Goal: Information Seeking & Learning: Get advice/opinions

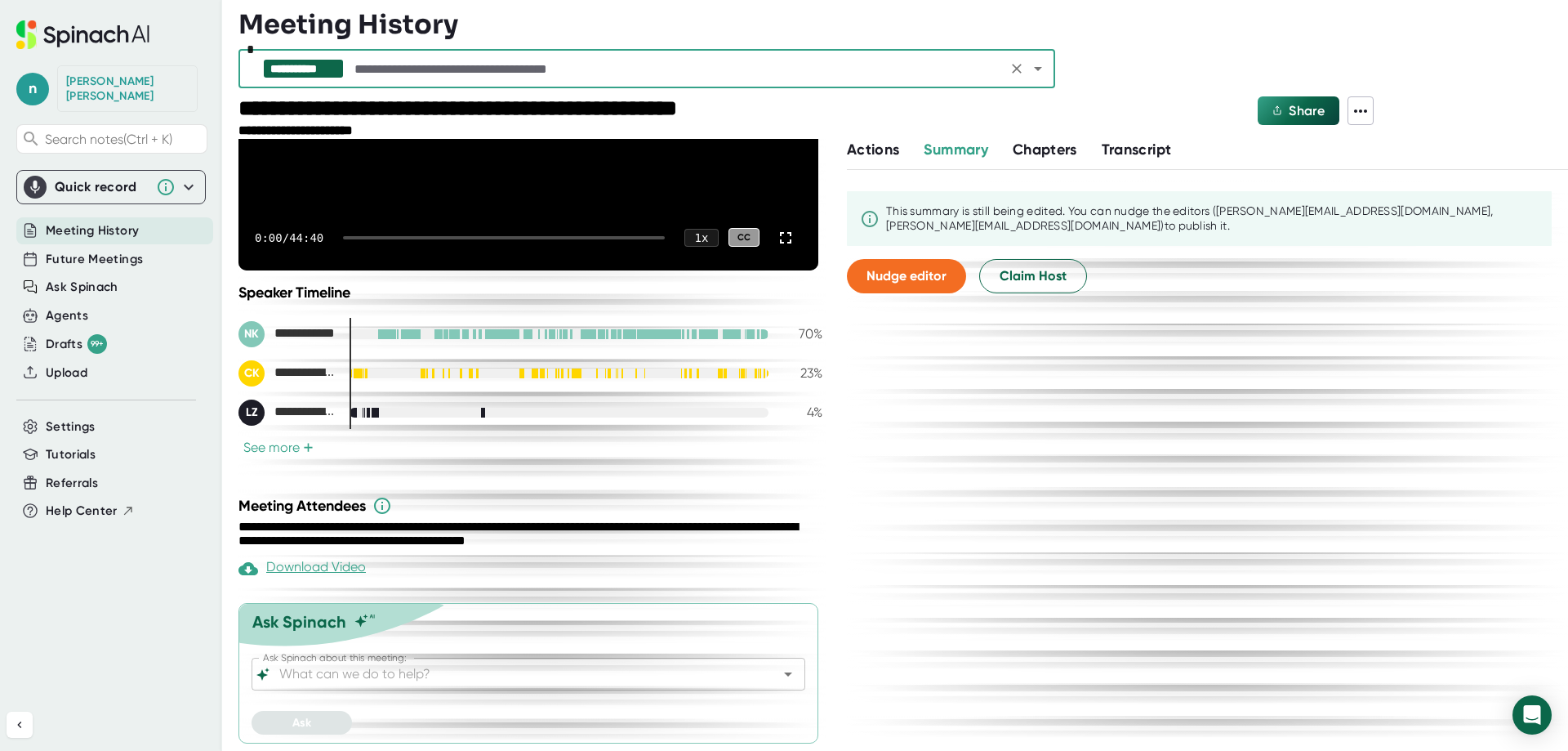
scroll to position [240, 0]
click at [443, 667] on input "Ask Spinach about this meeting:" at bounding box center [513, 673] width 476 height 23
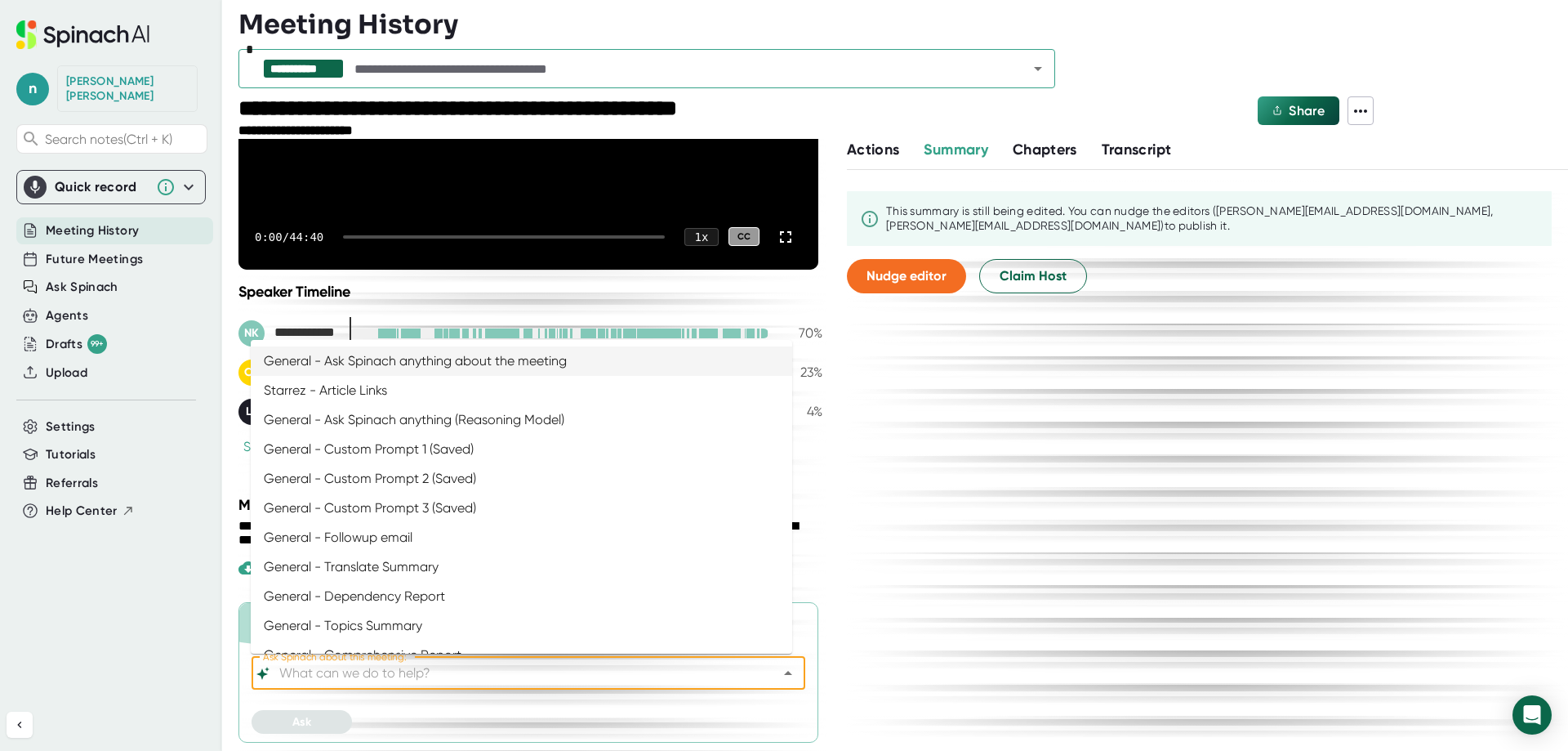
click at [432, 359] on li "General - Ask Spinach anything about the meeting" at bounding box center [521, 361] width 541 height 30
type input "General - Ask Spinach anything about the meeting"
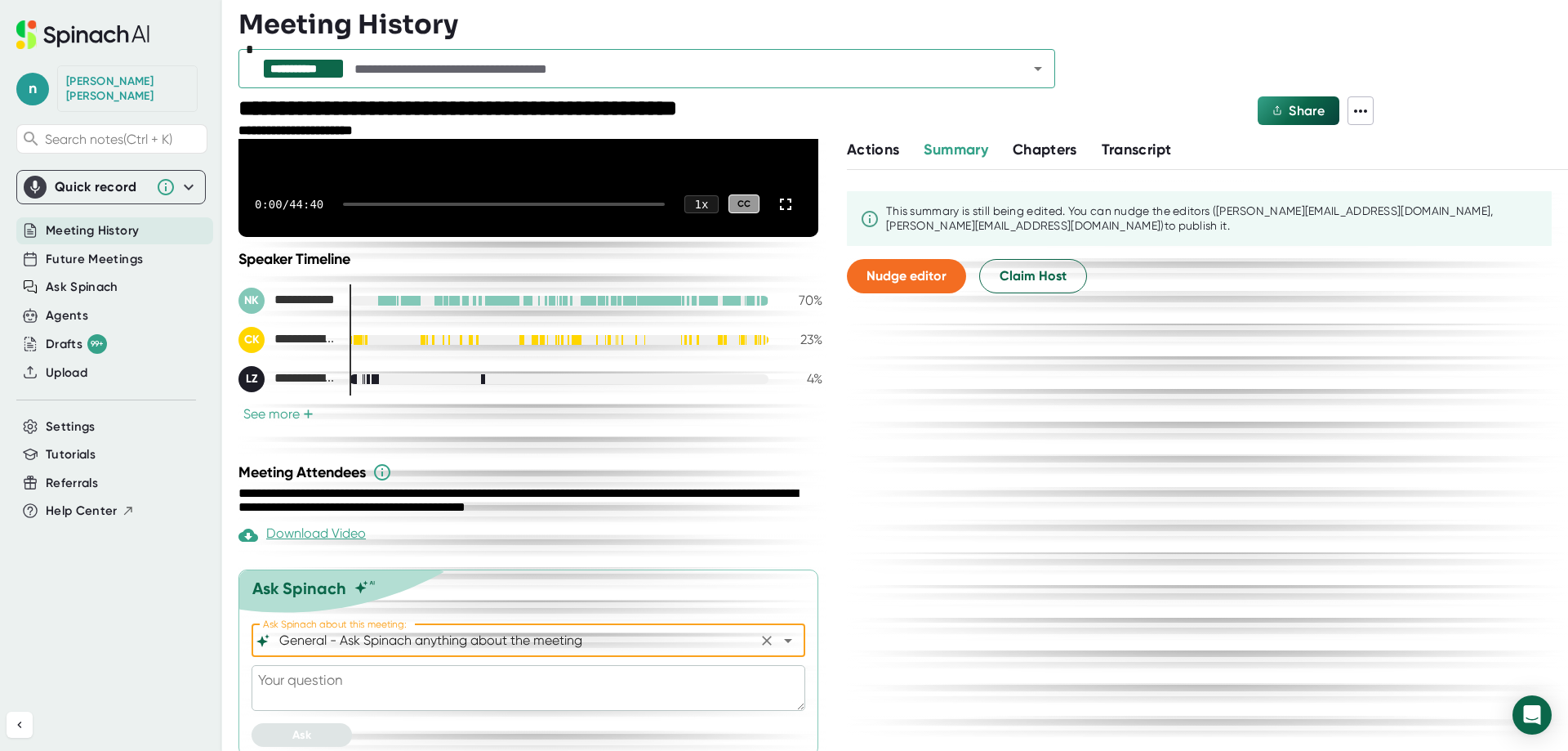
scroll to position [285, 0]
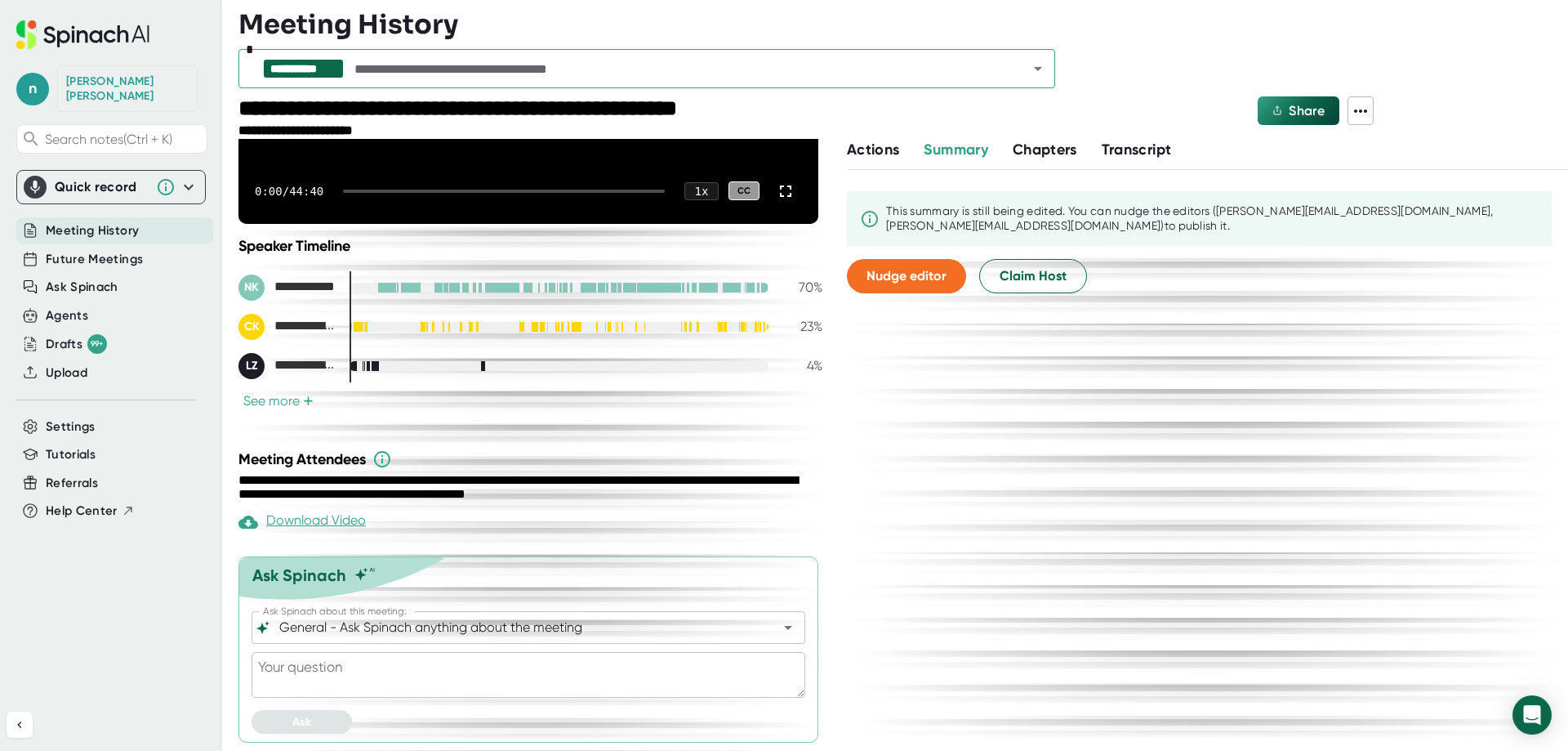
click at [433, 673] on textarea at bounding box center [529, 674] width 554 height 46
paste textarea "Acting as a StarRez Project Manager, write a summary from the perspective of [P…"
type textarea "Acting as a StarRez Project Manager, write a summary from the perspective of [P…"
type textarea "x"
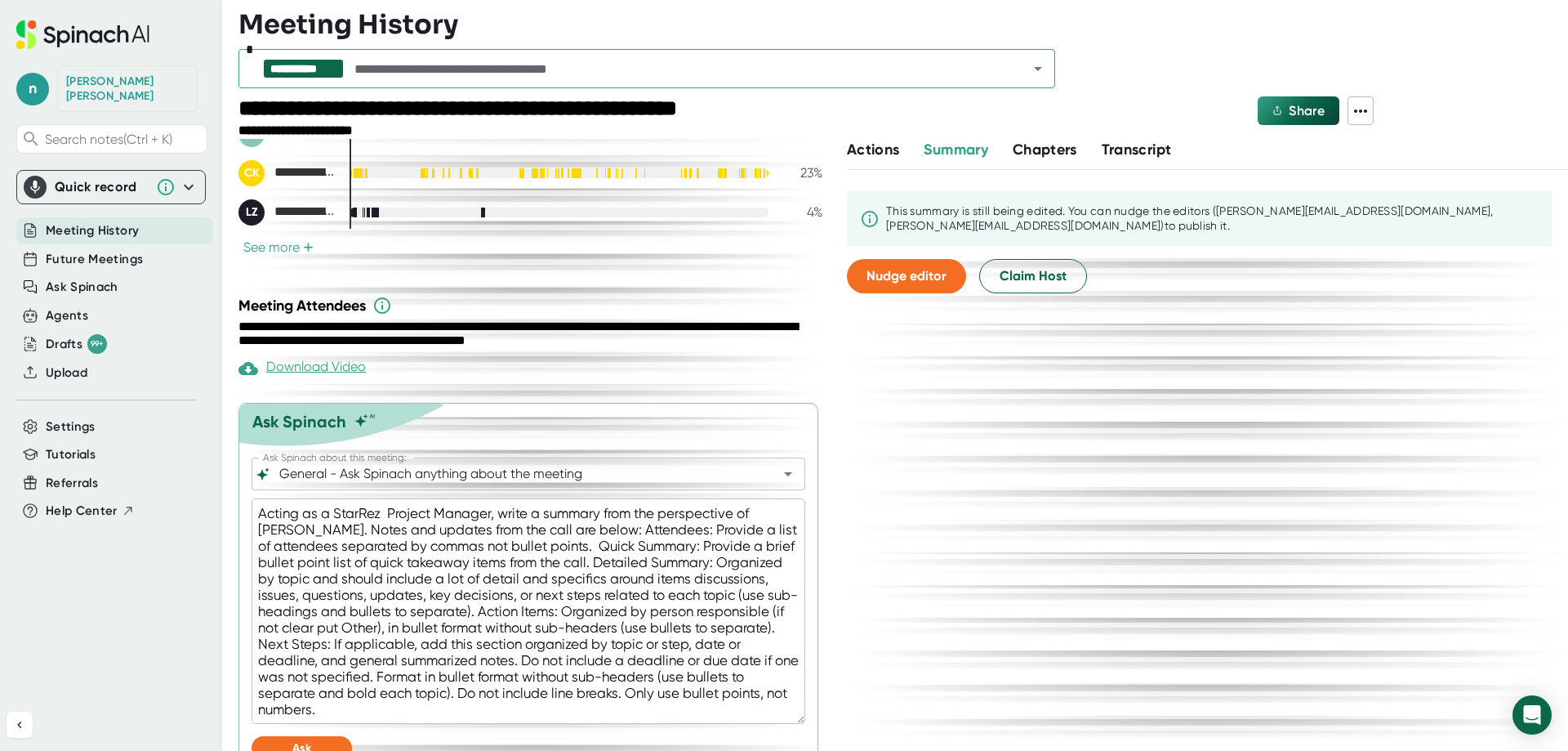
scroll to position [466, 0]
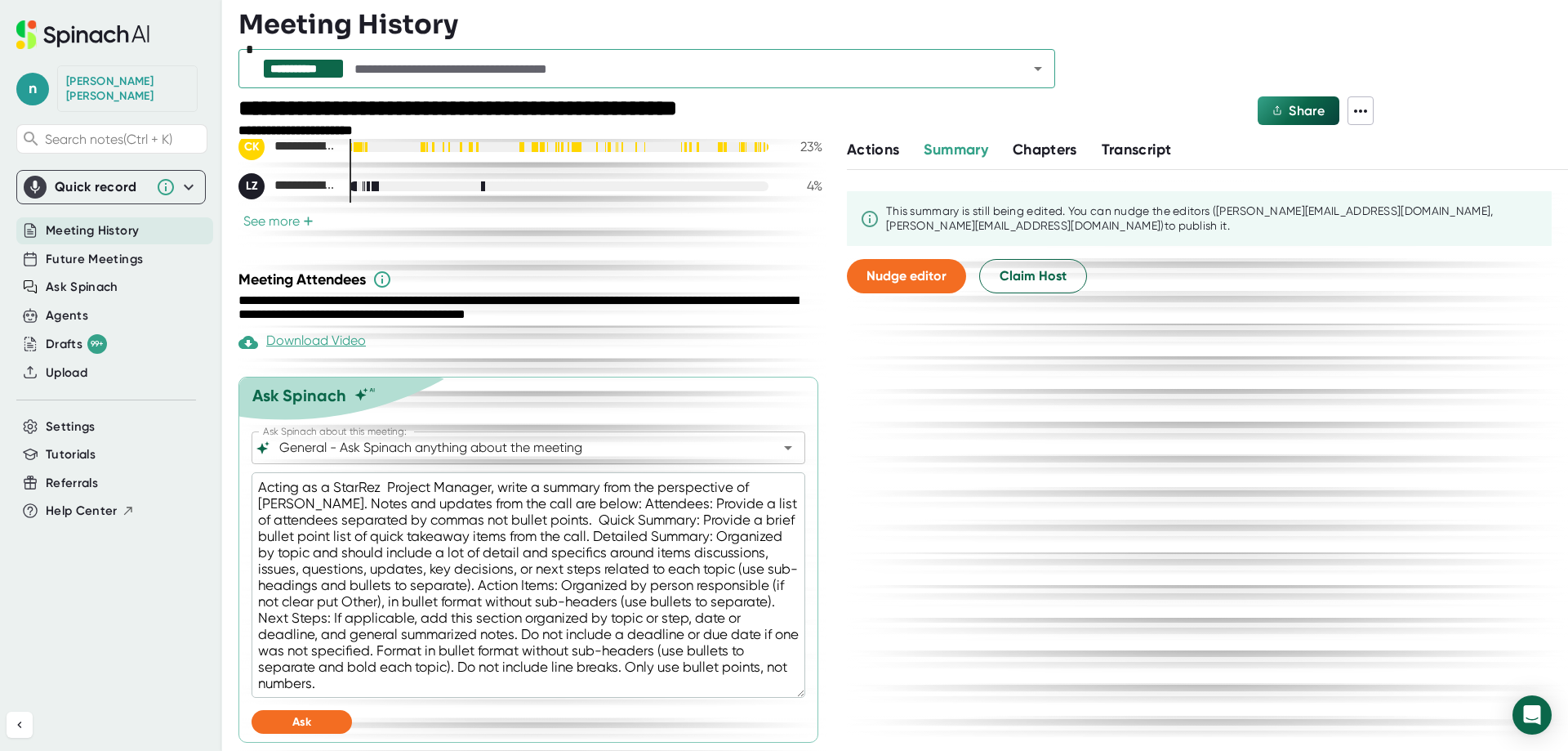
type textarea "Acting as a StarRez Project Manager, write a summary from the perspective of [P…"
drag, startPoint x: 315, startPoint y: 718, endPoint x: 307, endPoint y: 724, distance: 10.0
click at [314, 718] on button "Ask" at bounding box center [302, 721] width 101 height 24
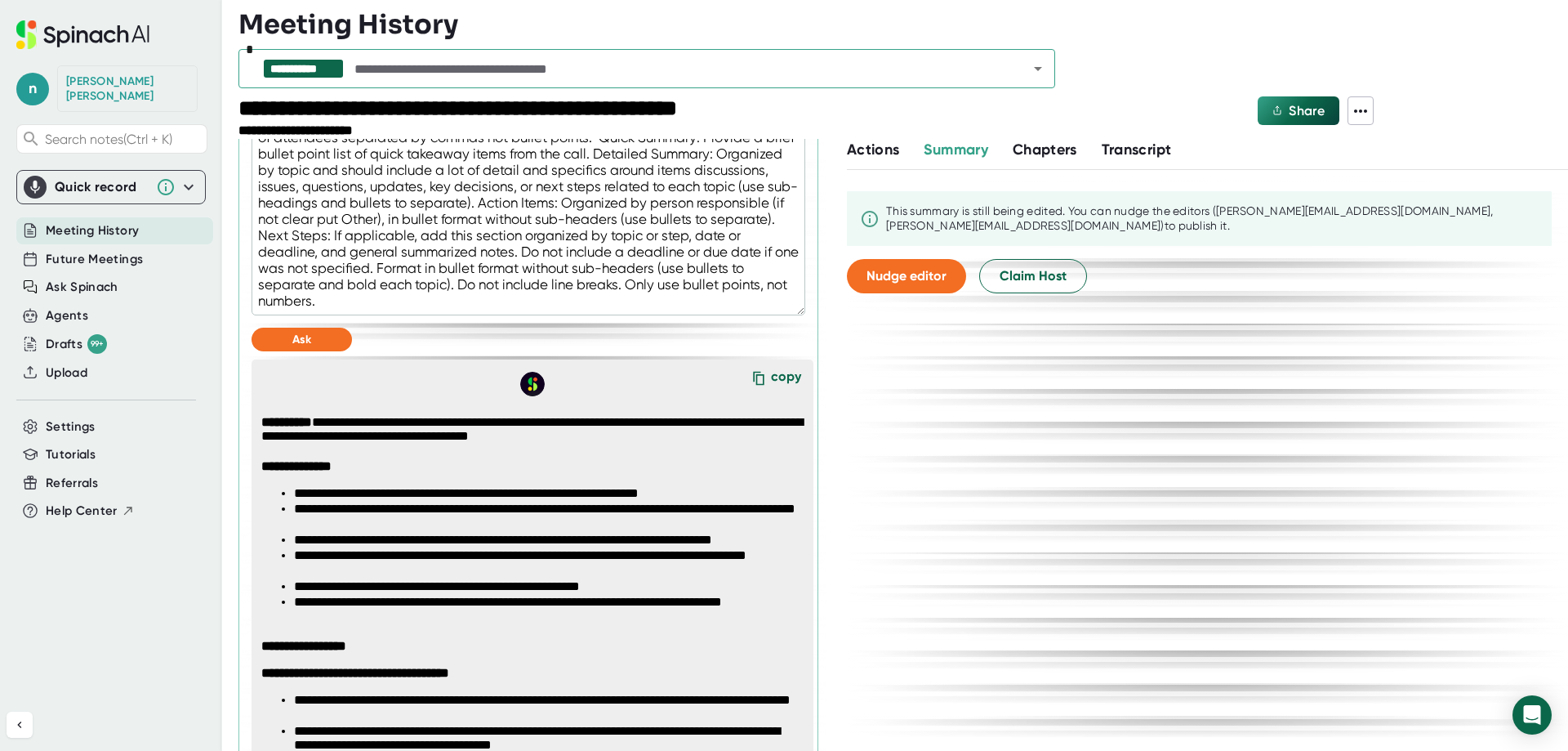
scroll to position [874, 0]
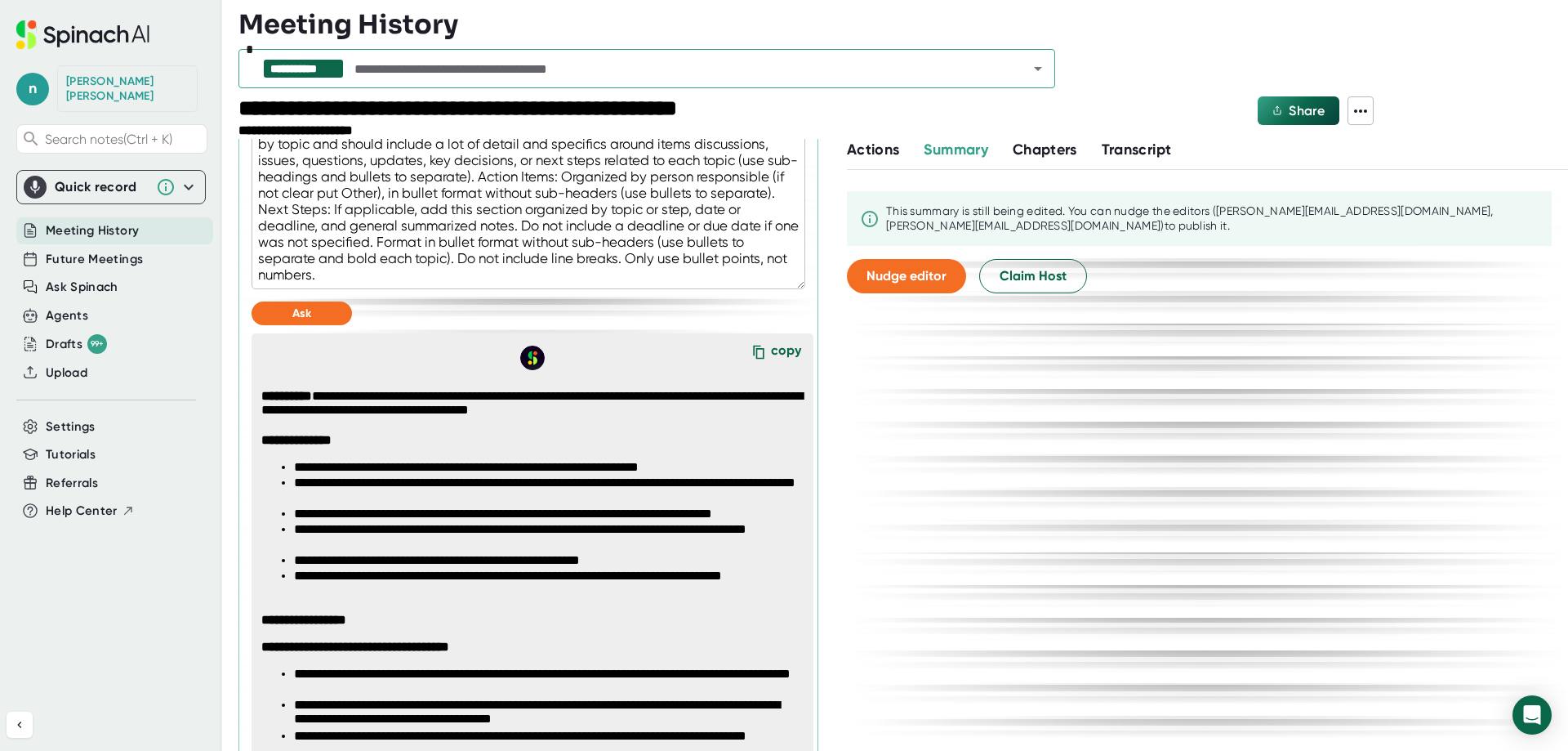
click at [771, 348] on div "copy" at bounding box center [786, 353] width 31 height 22
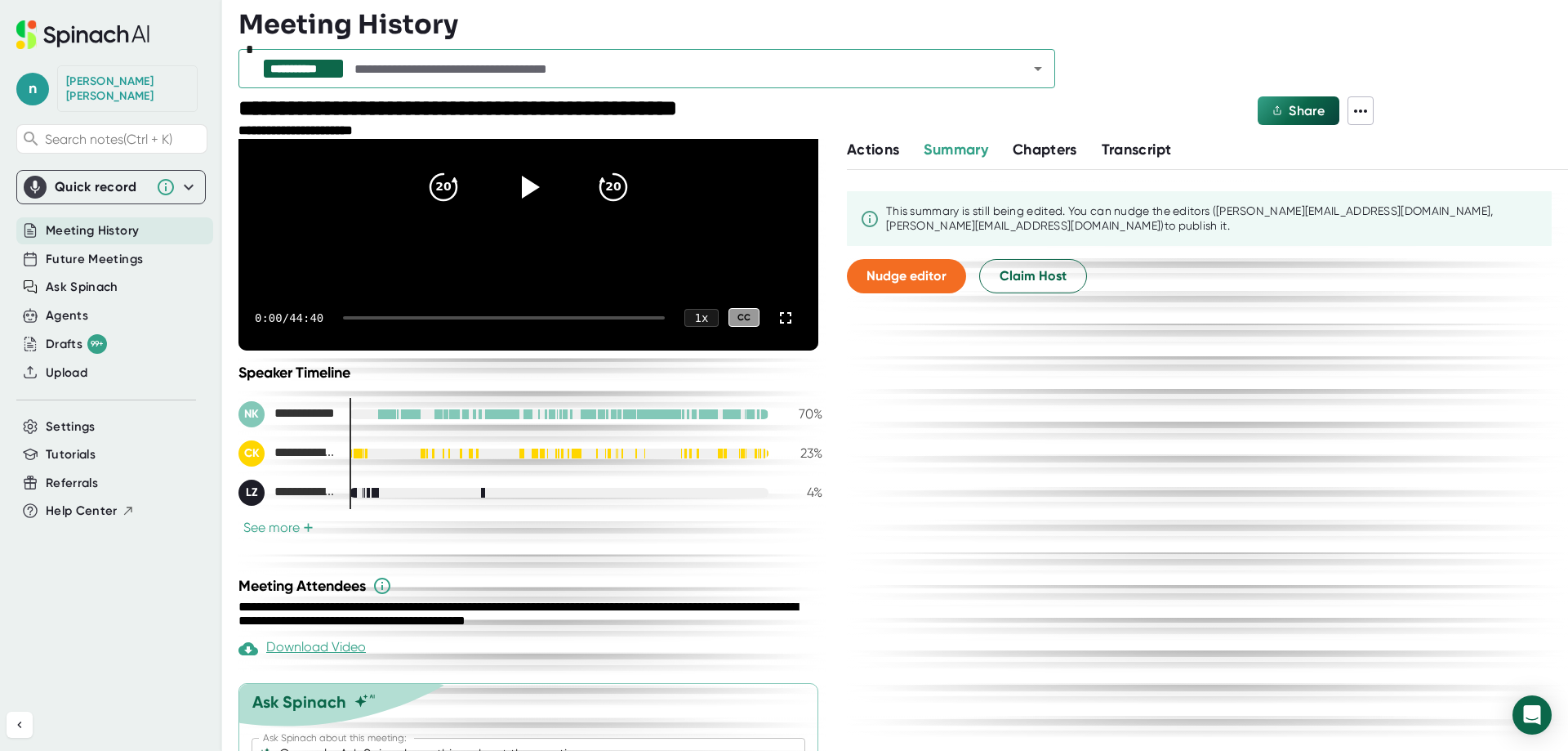
scroll to position [0, 0]
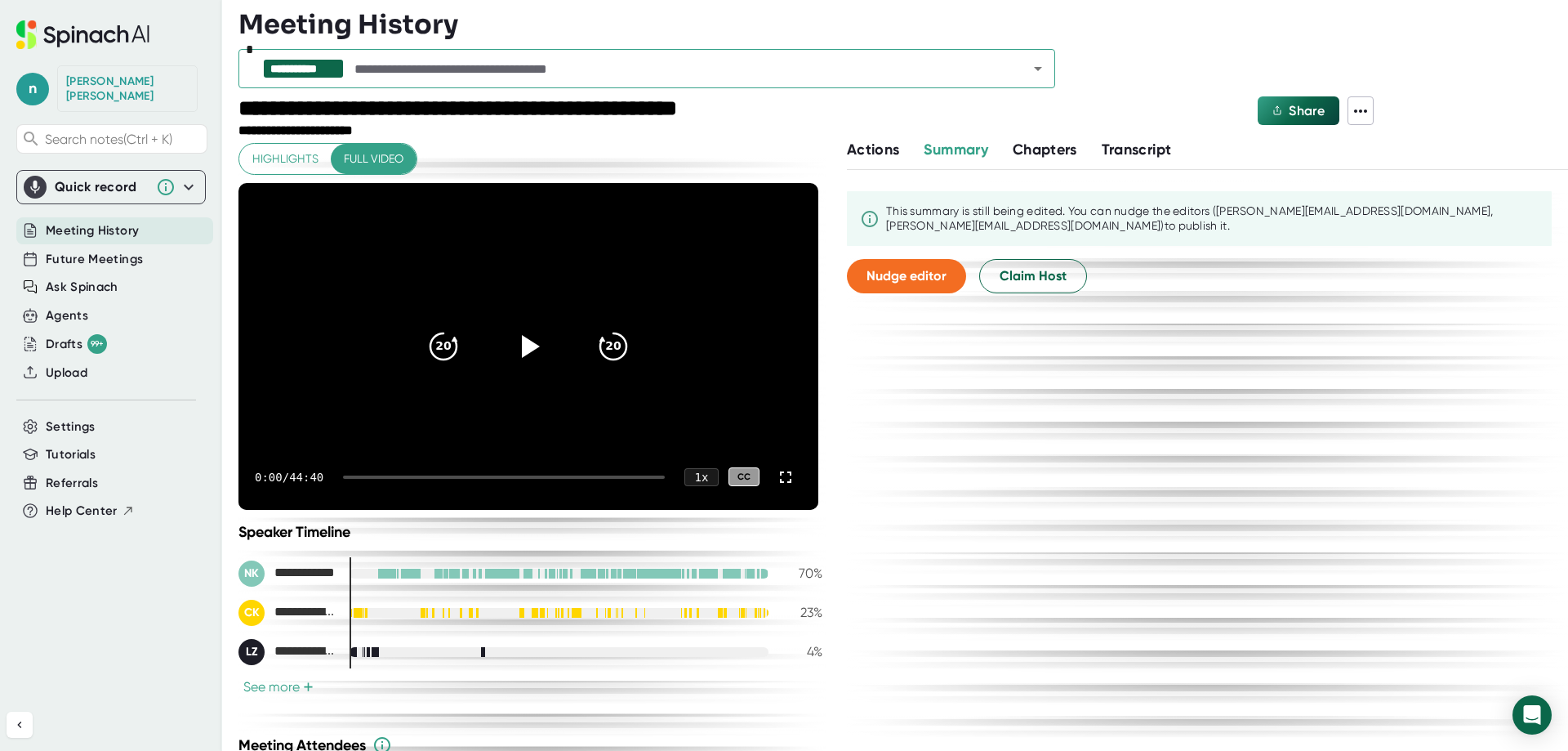
type textarea "x"
